Goal: Task Accomplishment & Management: Manage account settings

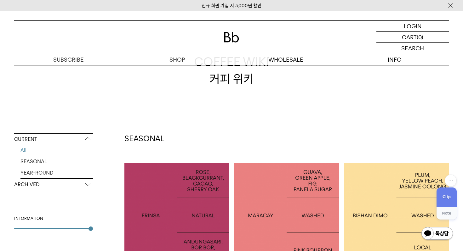
scroll to position [108, 0]
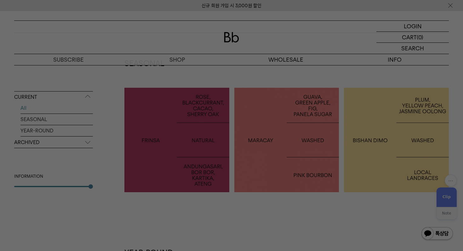
click at [141, 232] on div at bounding box center [231, 125] width 463 height 251
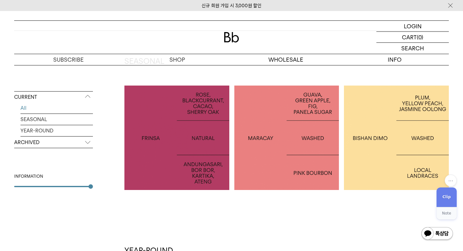
scroll to position [0, 0]
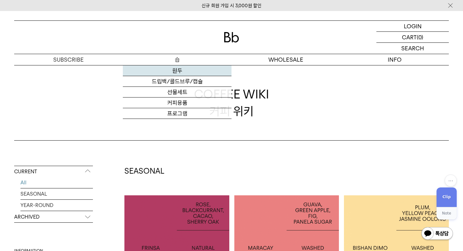
click at [178, 71] on link "원두" at bounding box center [177, 70] width 109 height 11
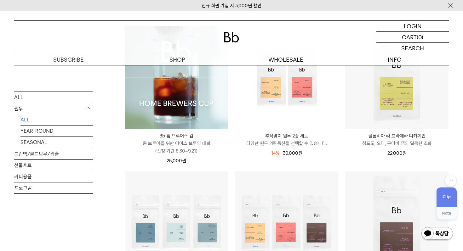
scroll to position [89, 0]
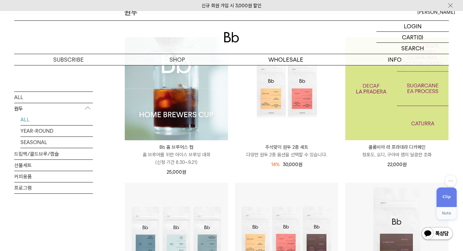
click at [397, 89] on img at bounding box center [396, 88] width 103 height 103
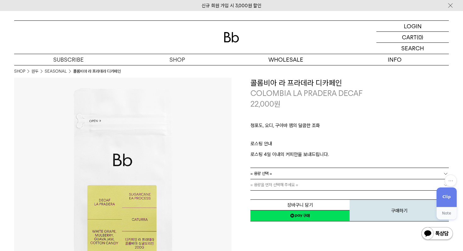
click at [293, 173] on link "= 용량 선택 =" at bounding box center [349, 173] width 198 height 11
click at [336, 148] on p "로스팅 안내" at bounding box center [349, 145] width 198 height 11
click at [412, 26] on p "로그인" at bounding box center [412, 26] width 15 height 11
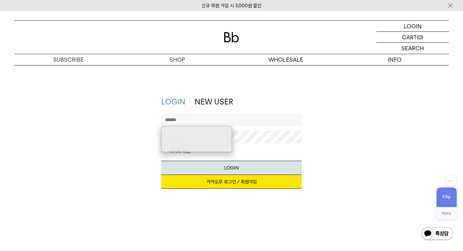
click at [236, 185] on link "카카오로 로그인 / 회원가입" at bounding box center [231, 182] width 141 height 14
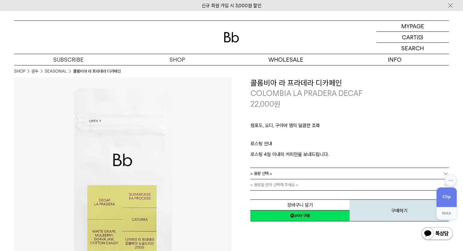
click at [450, 181] on div "⋯ Clip (Ctrl+J) TILNOTE (Ctrl+M) AI Prompt (Ctrl+K) Hide for 24 Hours Hide Icon" at bounding box center [450, 180] width 12 height 12
click at [431, 167] on div "Hide Icon" at bounding box center [433, 166] width 47 height 10
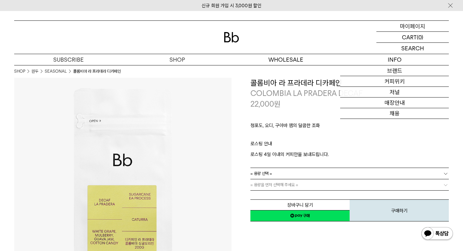
click at [416, 22] on p "마이페이지" at bounding box center [412, 26] width 25 height 11
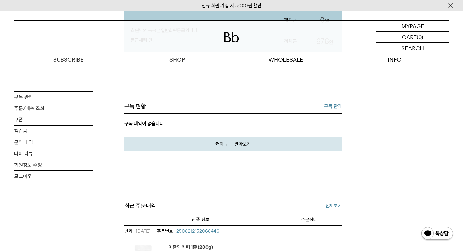
scroll to position [92, 0]
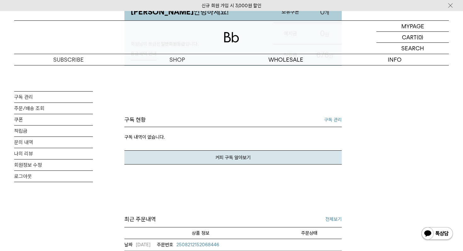
click at [331, 119] on link "구독 관리" at bounding box center [333, 120] width 18 height 8
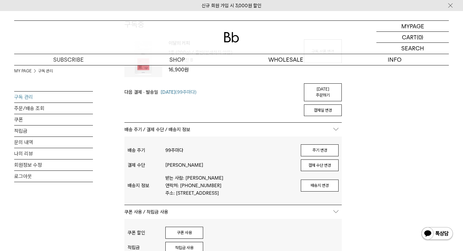
scroll to position [37, 0]
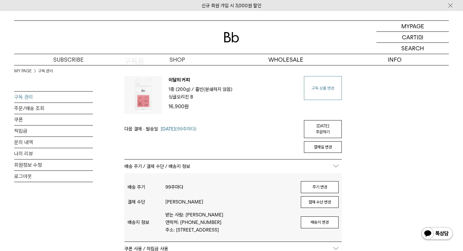
click at [309, 84] on link "구독 상품 변경" at bounding box center [323, 88] width 38 height 24
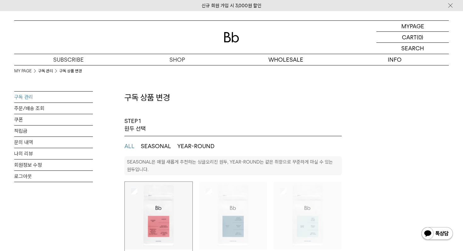
select select "**"
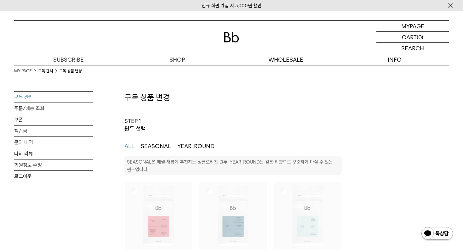
click at [157, 147] on button "SEASONAL" at bounding box center [156, 147] width 30 height 8
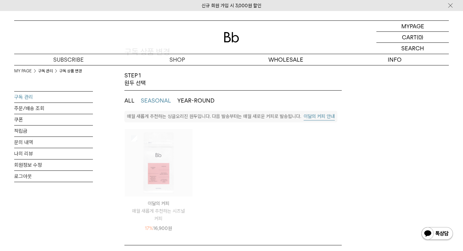
scroll to position [45, 0]
click at [195, 99] on button "YEAR-ROUND" at bounding box center [195, 102] width 37 height 8
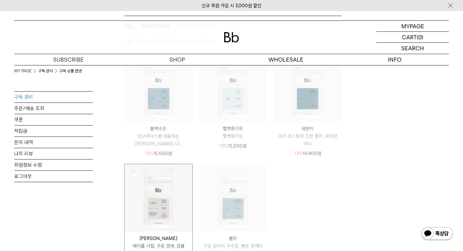
scroll to position [0, 0]
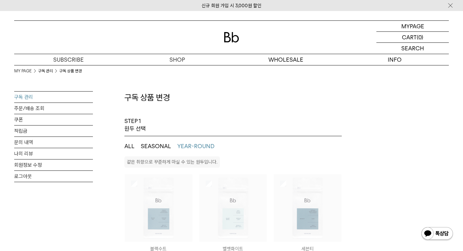
click at [133, 150] on button "ALL" at bounding box center [129, 147] width 10 height 8
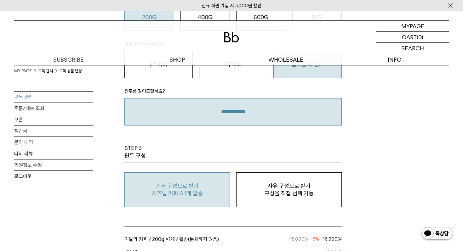
scroll to position [507, 0]
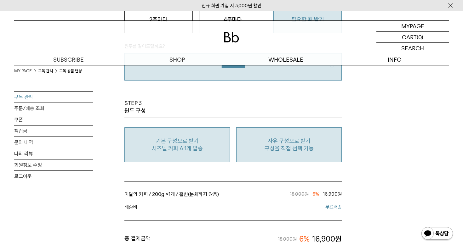
click at [272, 150] on p "구성을 직접 선택 가능" at bounding box center [289, 149] width 99 height 8
type input "*"
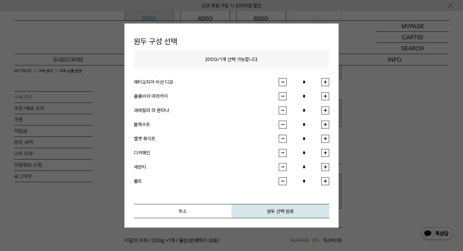
scroll to position [437, 0]
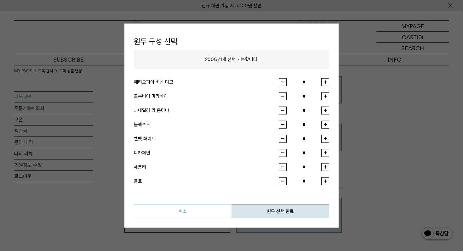
click at [187, 215] on button "취소" at bounding box center [183, 211] width 98 height 14
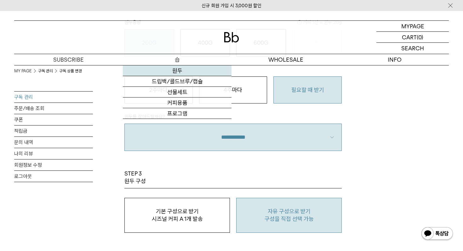
click at [177, 71] on link "원두" at bounding box center [177, 70] width 109 height 11
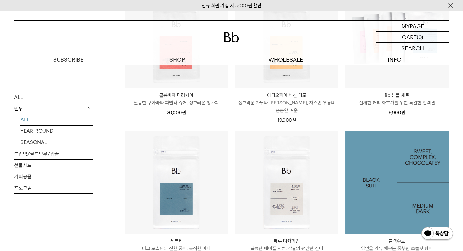
scroll to position [495, 0]
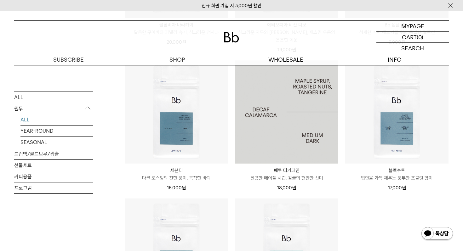
click at [301, 124] on img at bounding box center [286, 111] width 103 height 103
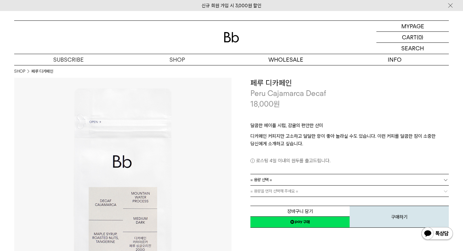
click at [333, 130] on p "달콤한 메이플 시럽, 감귤의 편안한 산미" at bounding box center [349, 127] width 198 height 11
click at [343, 137] on p "디카페인 커피지만 고소하고 달달한 향이 좋아 놀라실 수도 있습니다. 이런 커피를 달콤한 잠이 소중한 당신에게 소개하고 싶습니다." at bounding box center [349, 140] width 198 height 15
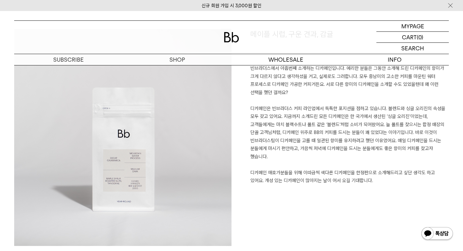
scroll to position [468, 0]
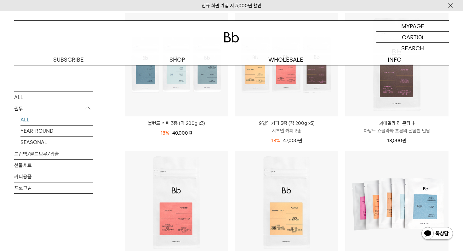
scroll to position [311, 0]
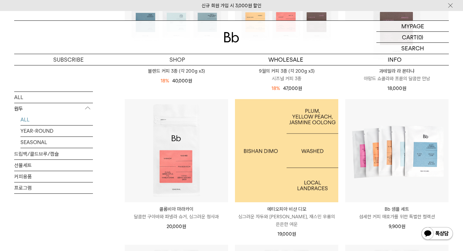
click at [279, 156] on img at bounding box center [286, 150] width 103 height 103
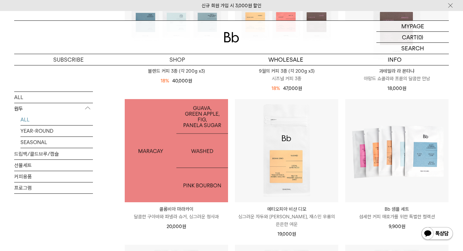
click at [174, 163] on img at bounding box center [176, 150] width 103 height 103
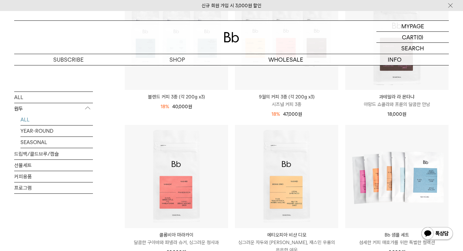
scroll to position [366, 0]
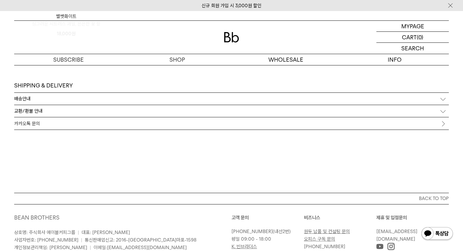
scroll to position [1918, 0]
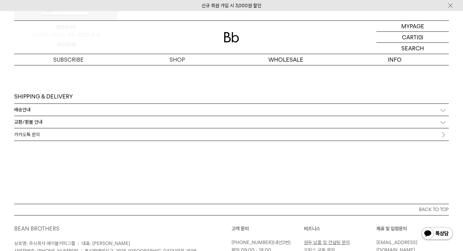
click at [69, 113] on div "배송안내" at bounding box center [231, 110] width 434 height 12
